Goal: Connect with others: Connect with others

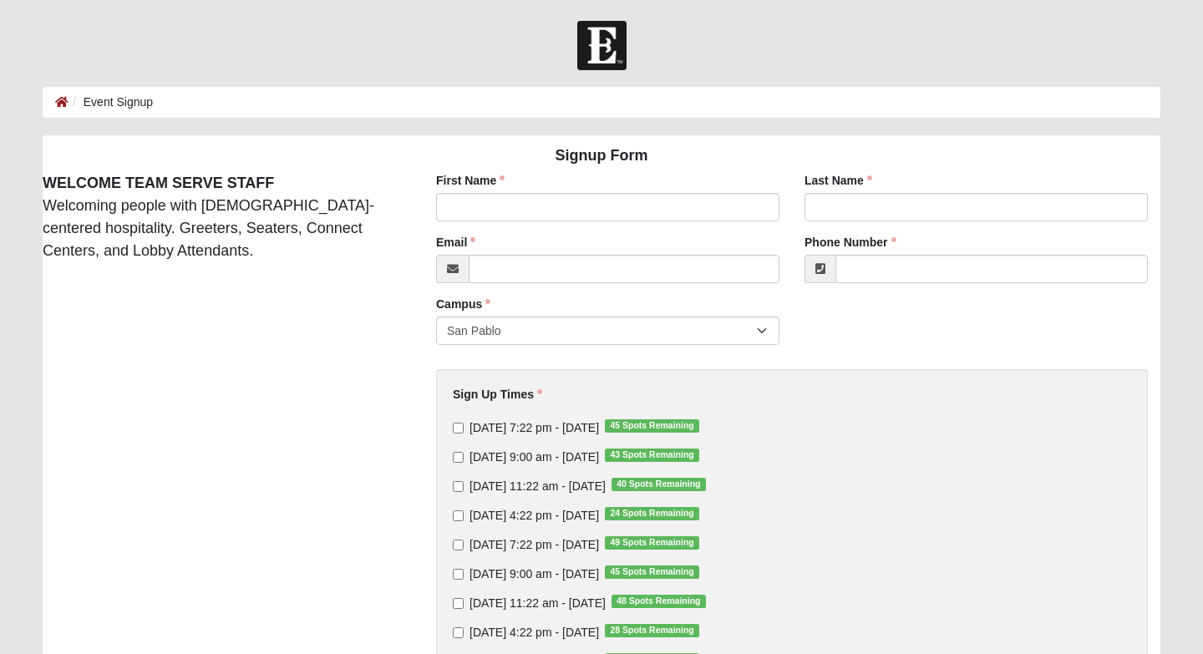
click at [49, 101] on ol "Event Signup" at bounding box center [602, 102] width 1118 height 31
click at [59, 102] on icon at bounding box center [61, 102] width 13 height 12
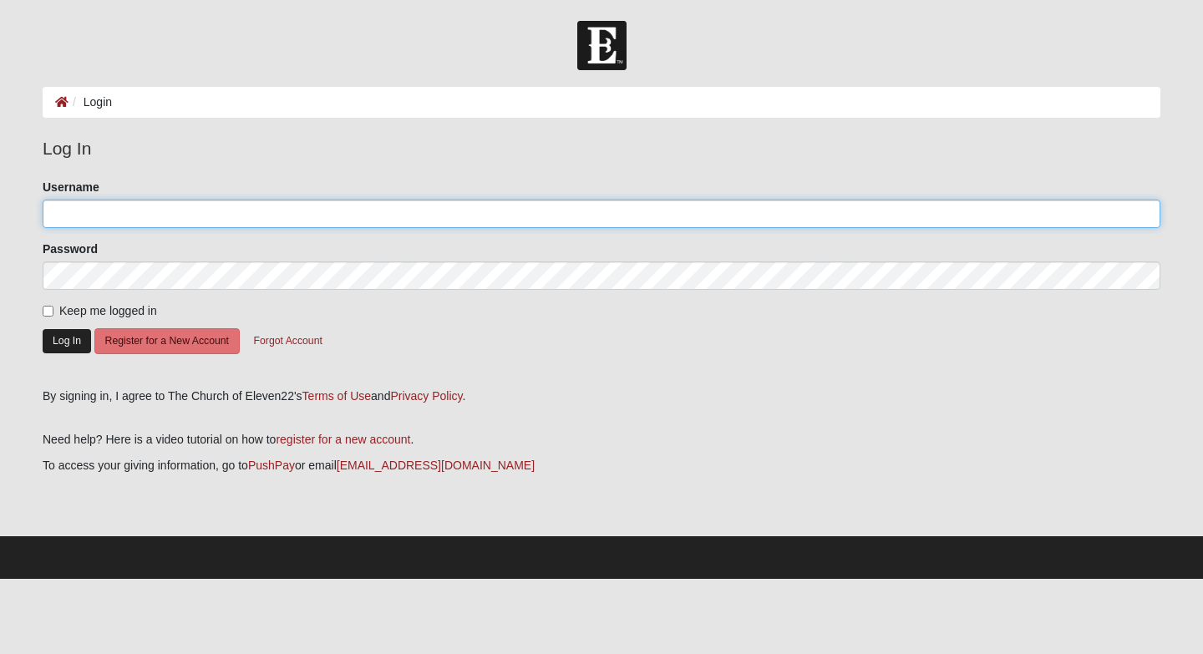
type input "[EMAIL_ADDRESS][PERSON_NAME][DOMAIN_NAME]"
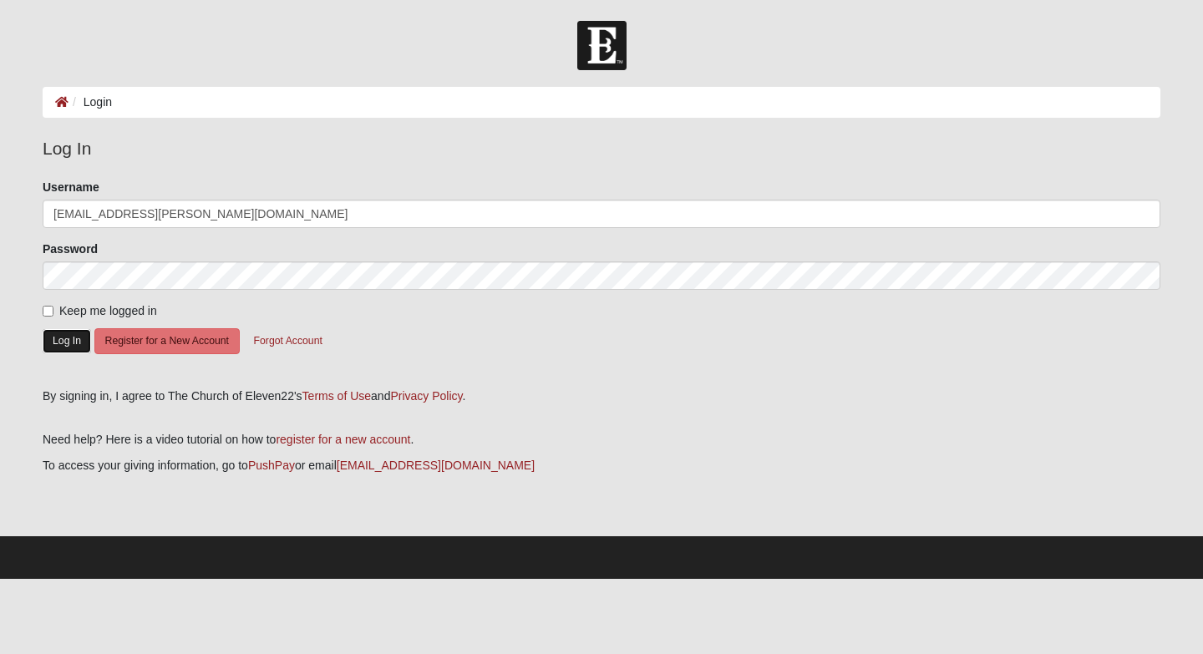
click at [63, 338] on button "Log In" at bounding box center [67, 341] width 48 height 24
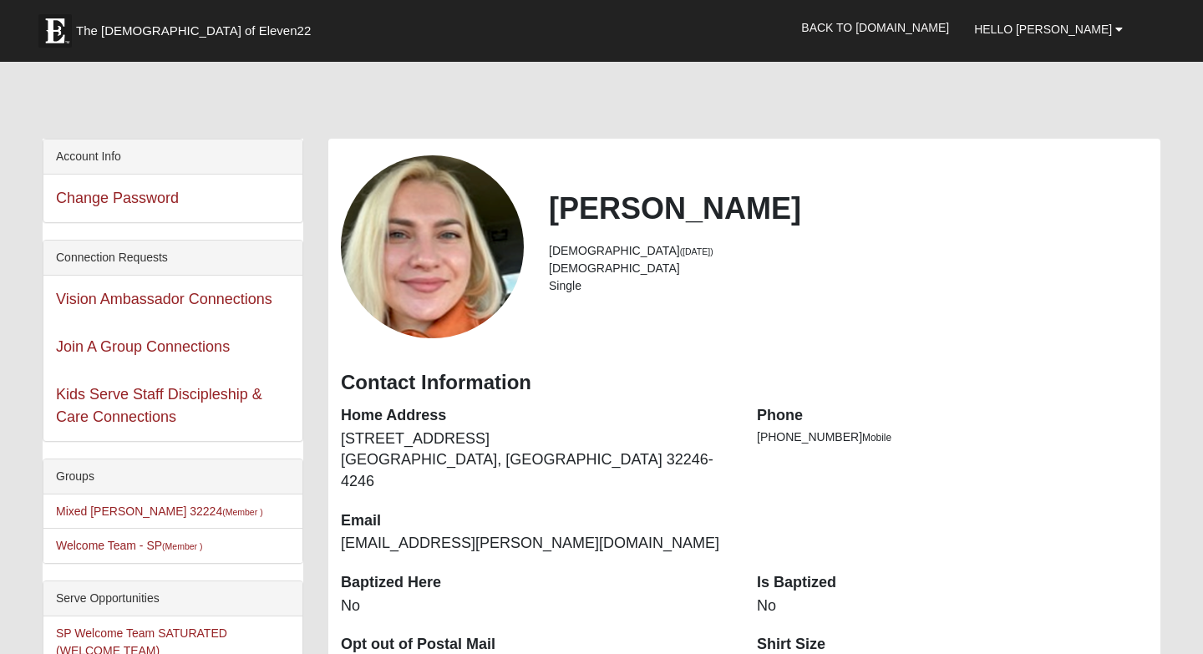
click at [145, 406] on div "Kids Serve Staff Discipleship & Care Connections" at bounding box center [172, 406] width 259 height 70
click at [141, 396] on link "Kids Serve Staff Discipleship & Care Connections" at bounding box center [159, 405] width 206 height 39
click at [203, 346] on link "Join A Group Connections" at bounding box center [143, 346] width 174 height 17
click at [1121, 26] on b at bounding box center [1119, 29] width 8 height 12
